Goal: Find specific page/section: Find specific page/section

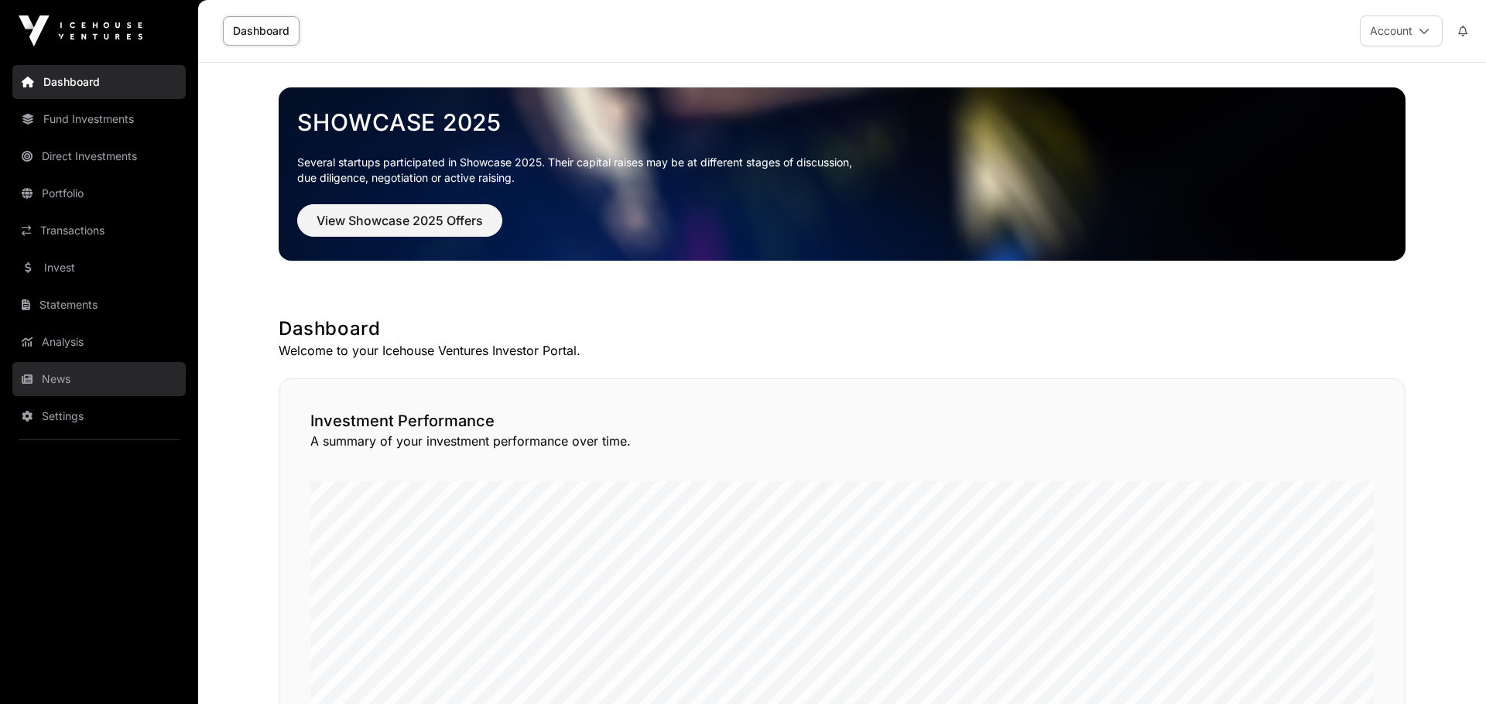
click at [44, 270] on link "News" at bounding box center [98, 379] width 173 height 34
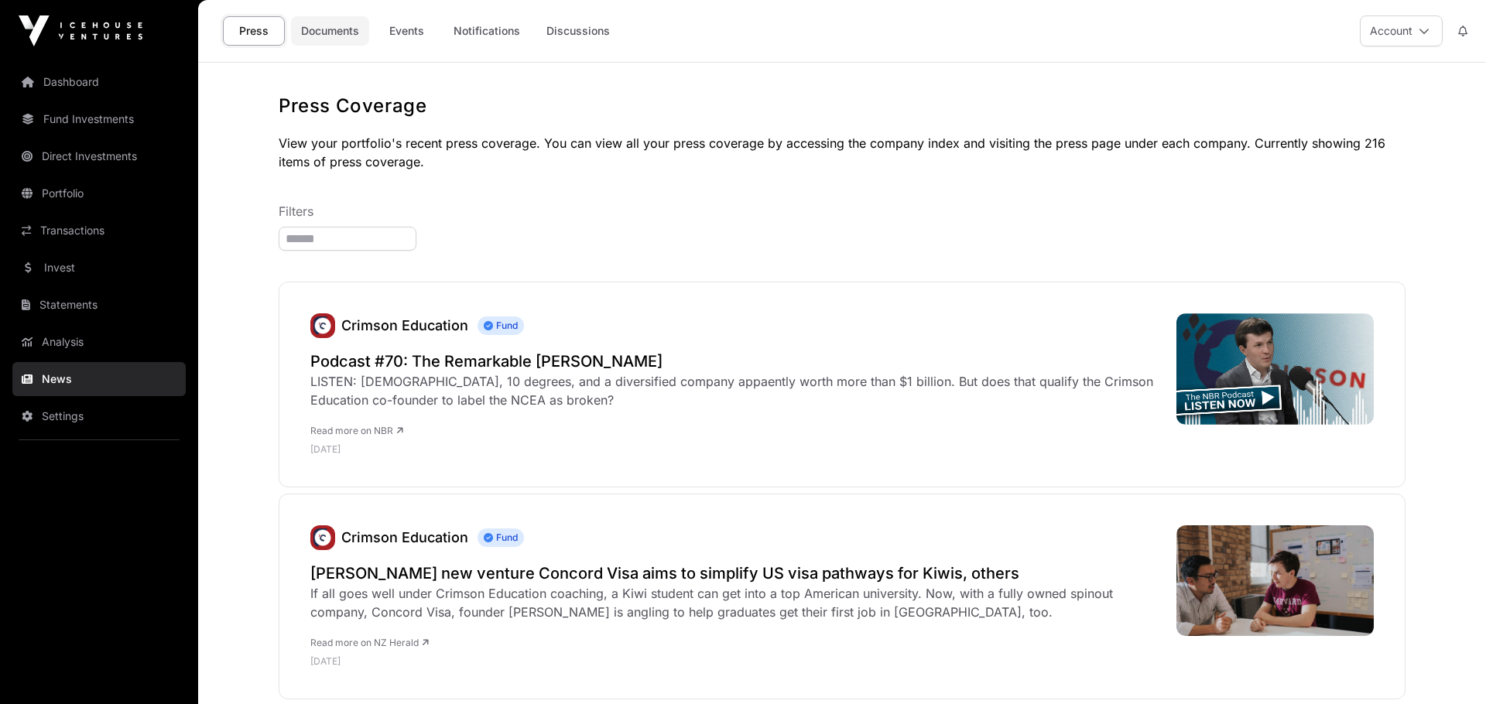
click at [340, 34] on link "Documents" at bounding box center [330, 30] width 78 height 29
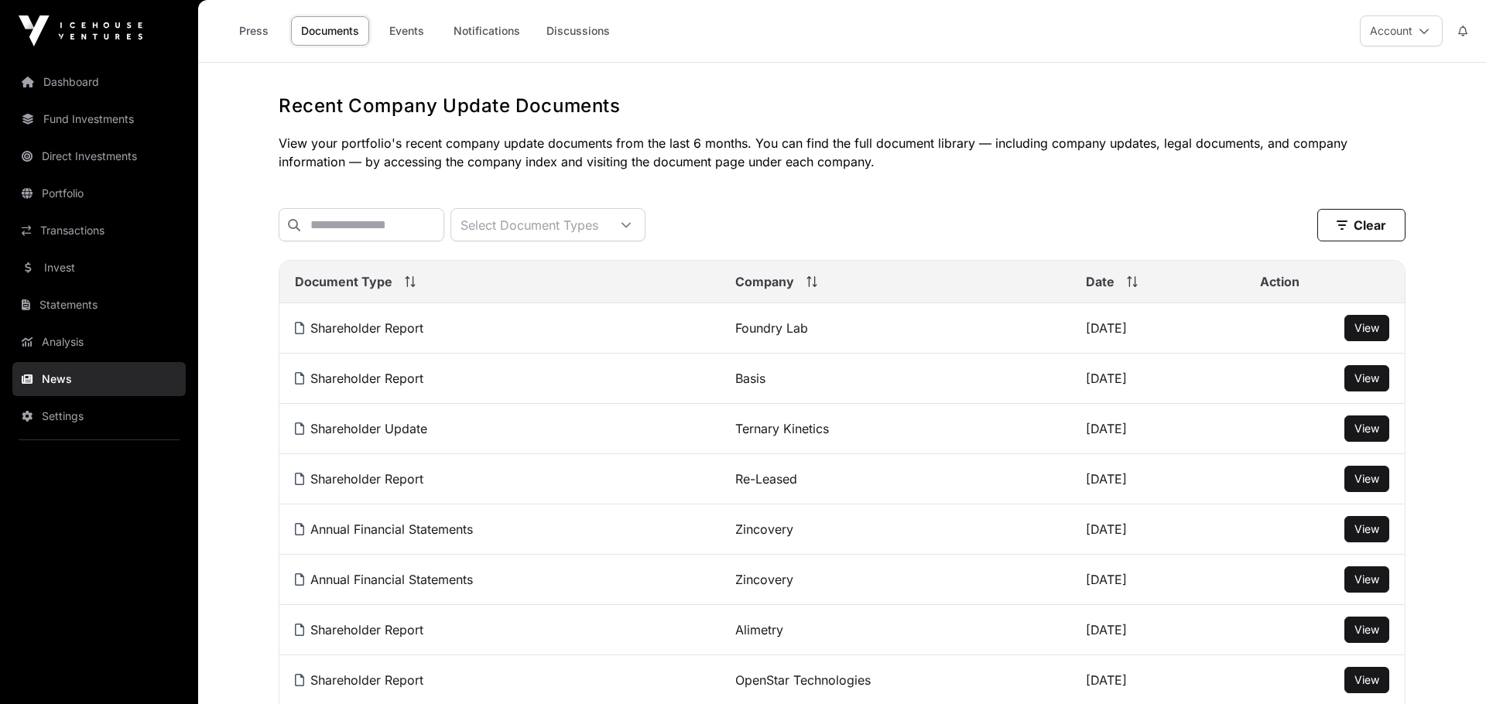
click at [759, 270] on span "Company" at bounding box center [764, 281] width 59 height 19
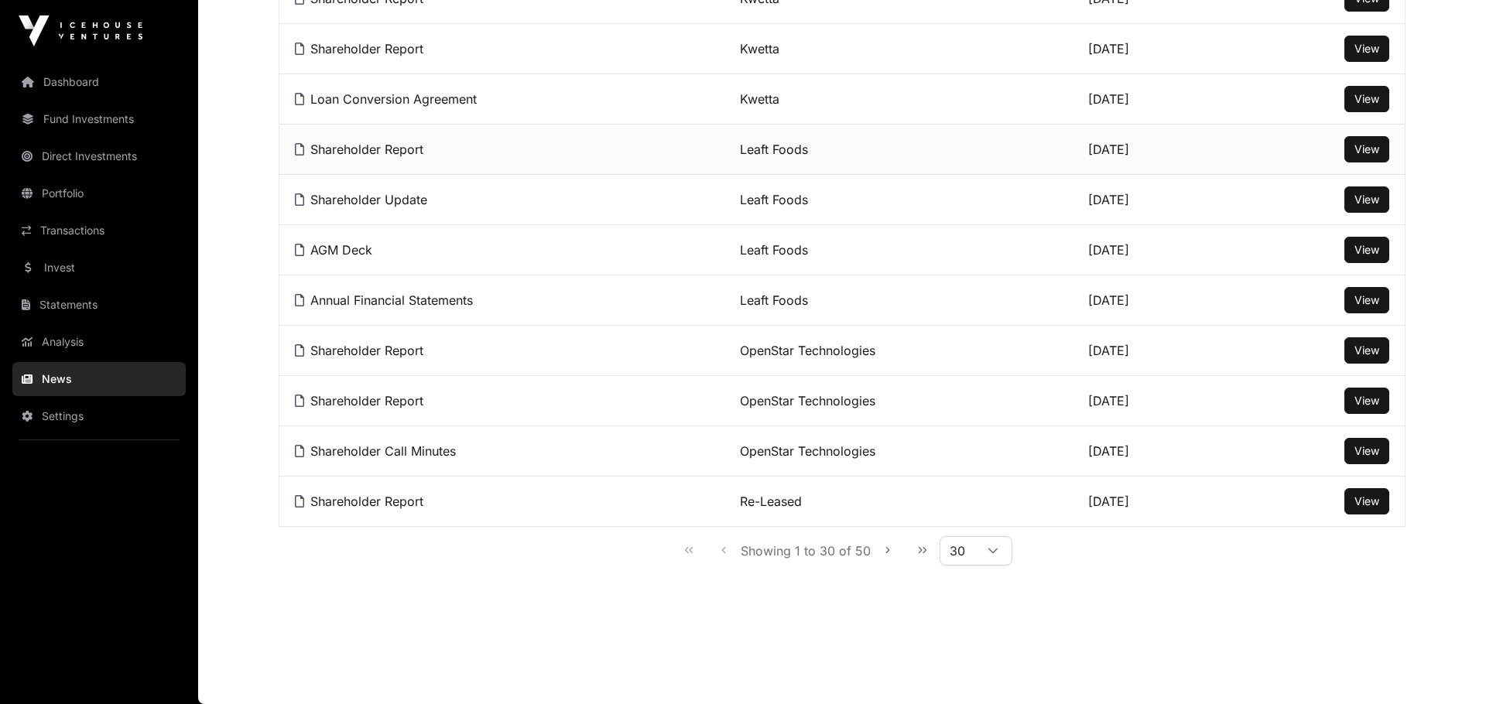
scroll to position [1288, 0]
click at [884, 270] on icon "Next Page" at bounding box center [887, 550] width 11 height 11
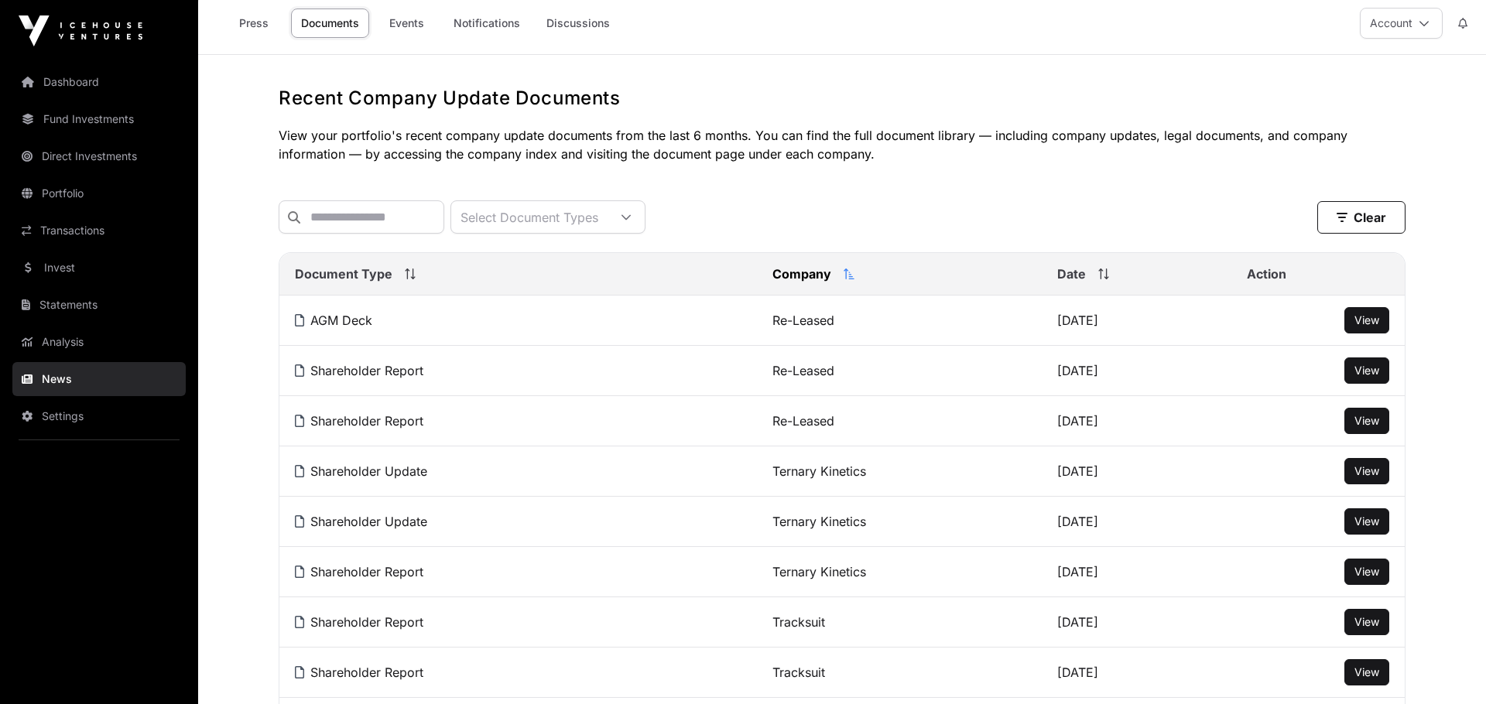
scroll to position [0, 0]
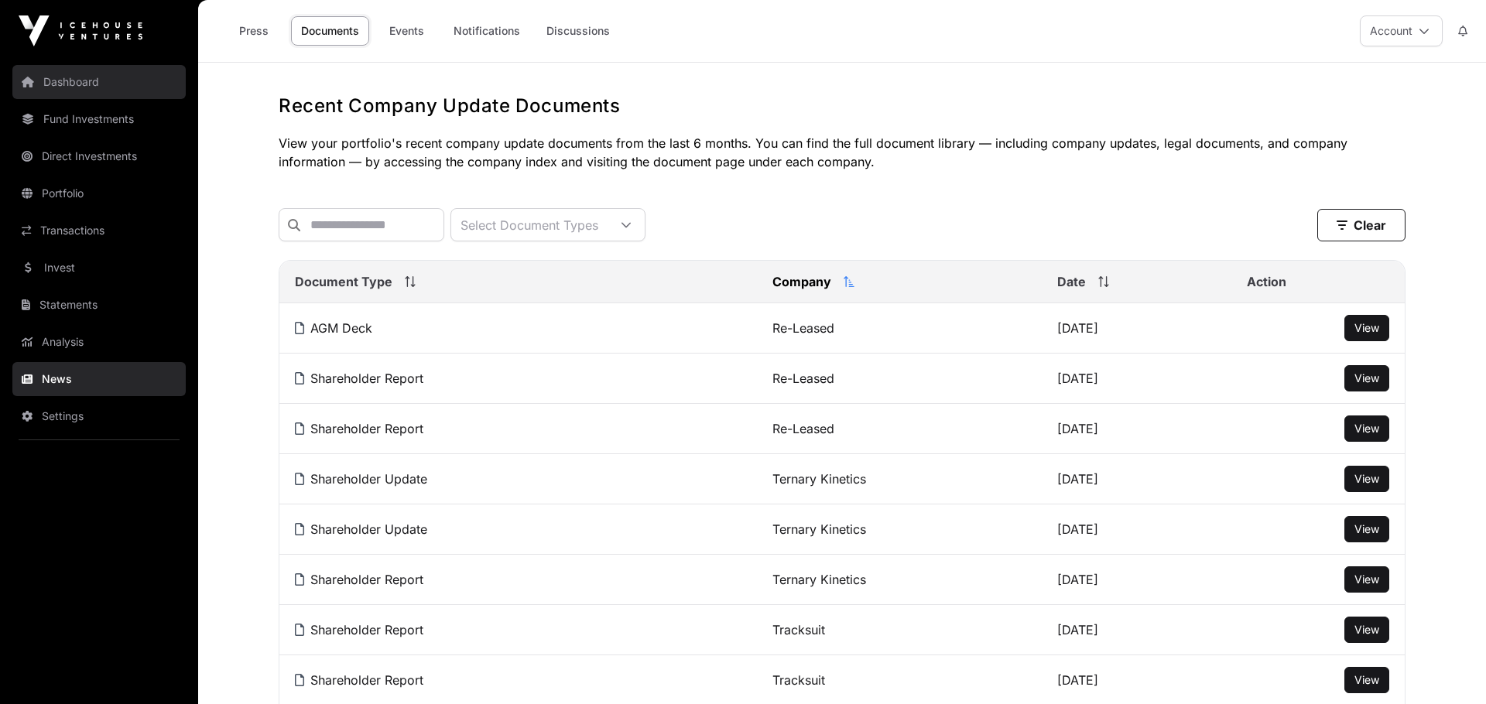
click at [94, 79] on link "Dashboard" at bounding box center [98, 82] width 173 height 34
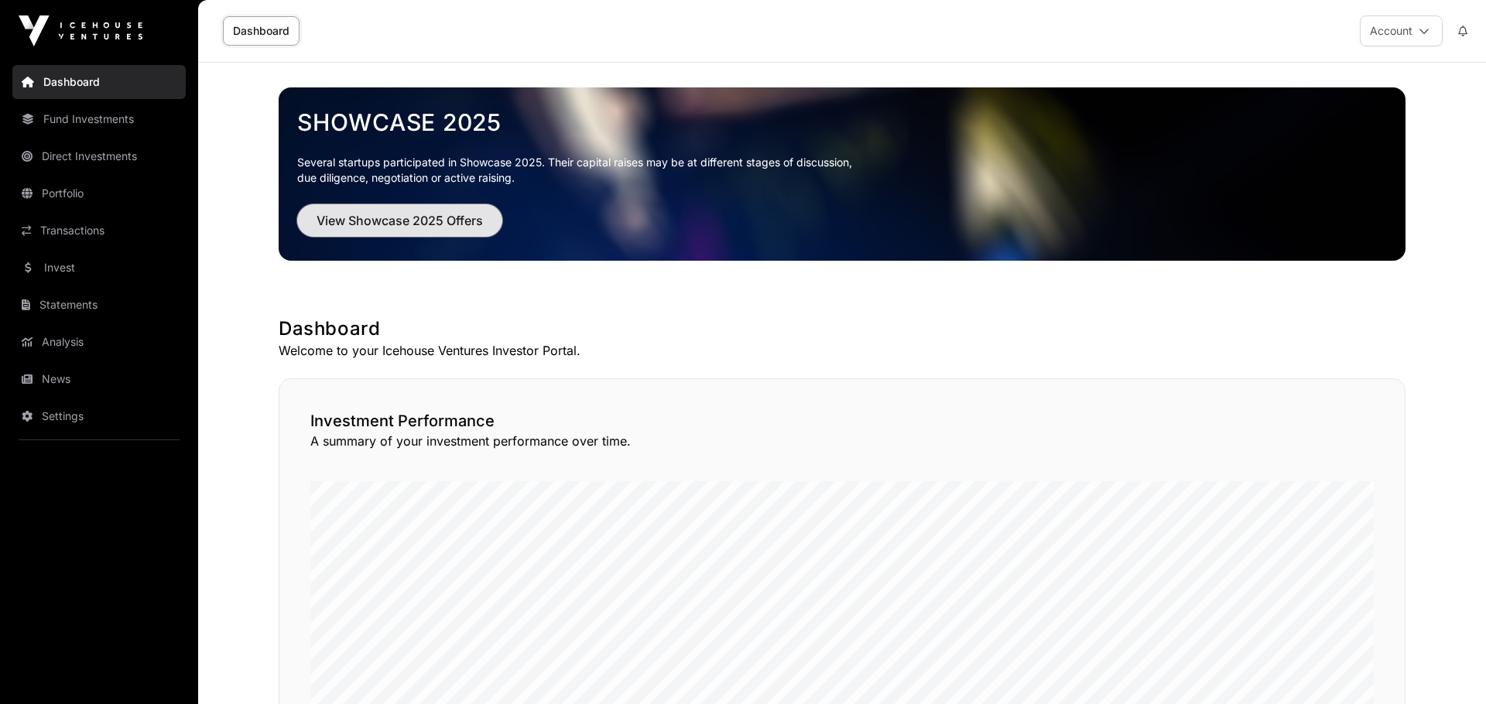
click at [419, 209] on button "View Showcase 2025 Offers" at bounding box center [399, 220] width 205 height 33
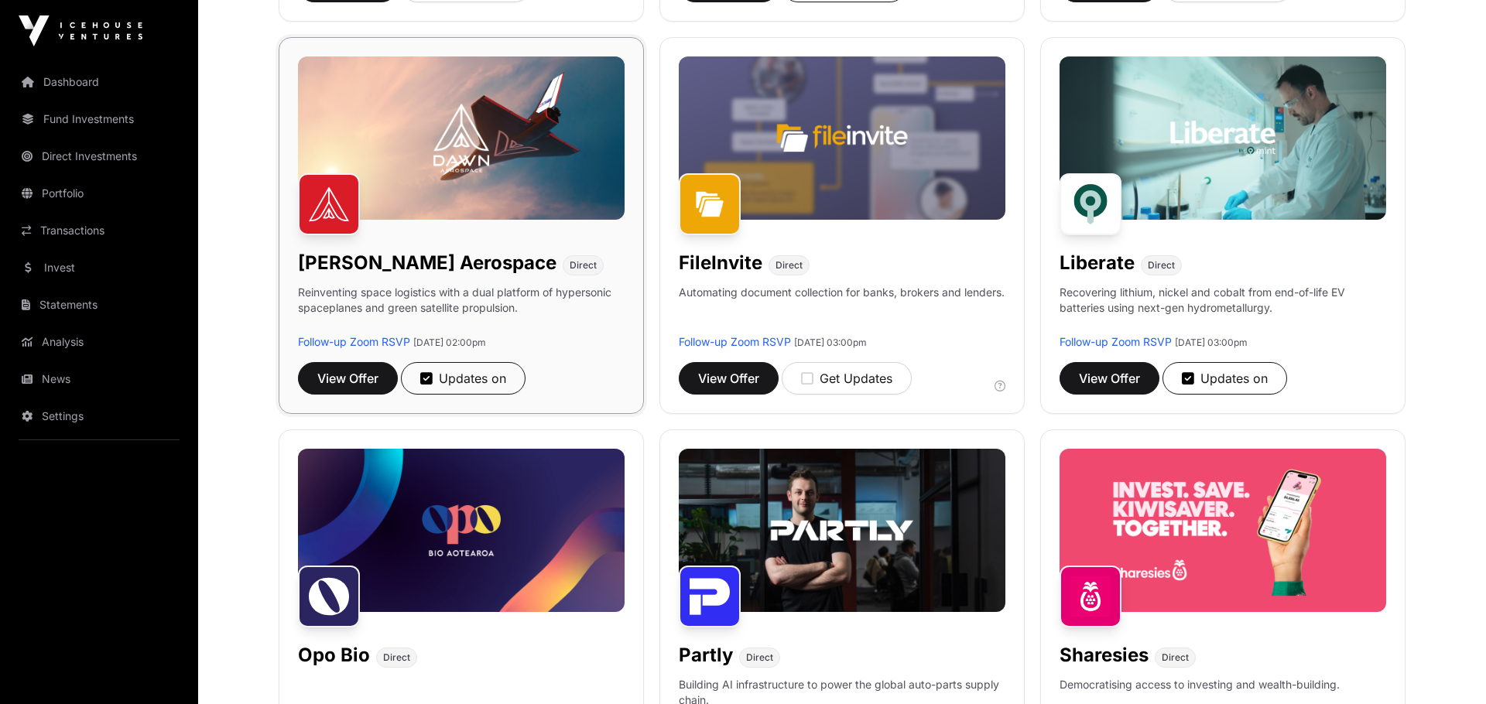
scroll to position [320, 0]
